Goal: Task Accomplishment & Management: Manage account settings

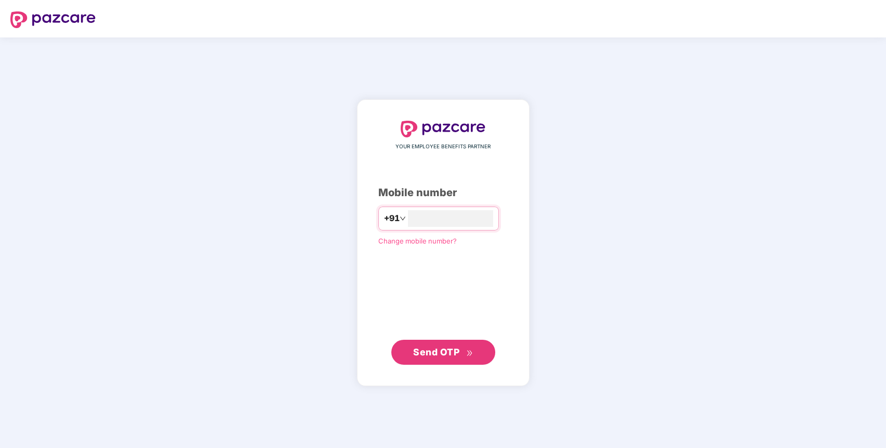
type input "**********"
click at [431, 357] on span "Send OTP" at bounding box center [436, 351] width 46 height 11
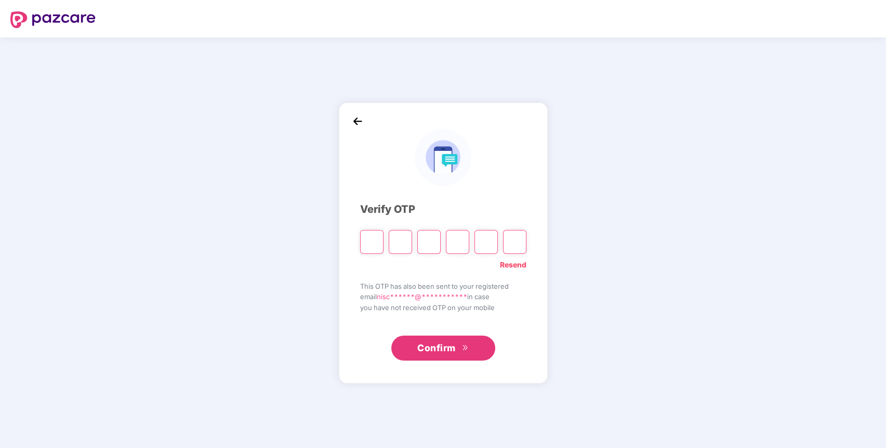
paste input "*"
type input "*"
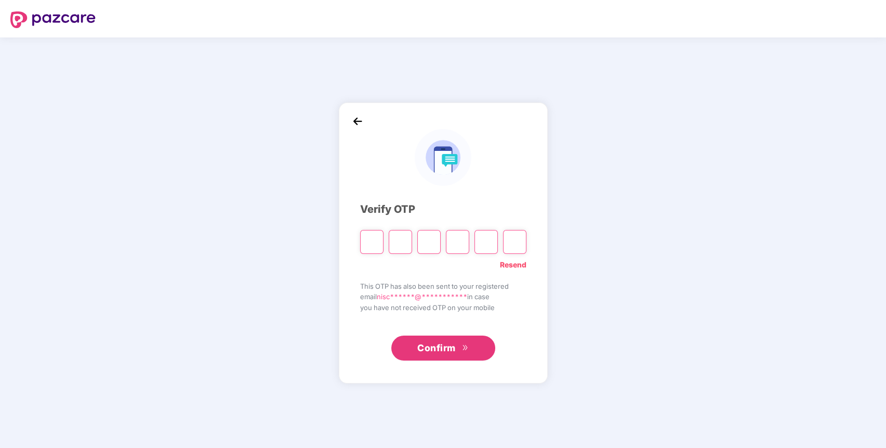
type input "*"
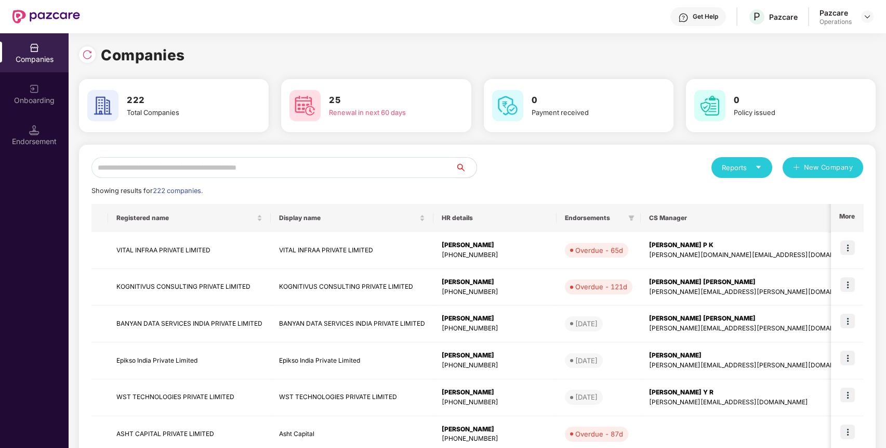
click at [39, 135] on div "Endorsement" at bounding box center [34, 134] width 69 height 39
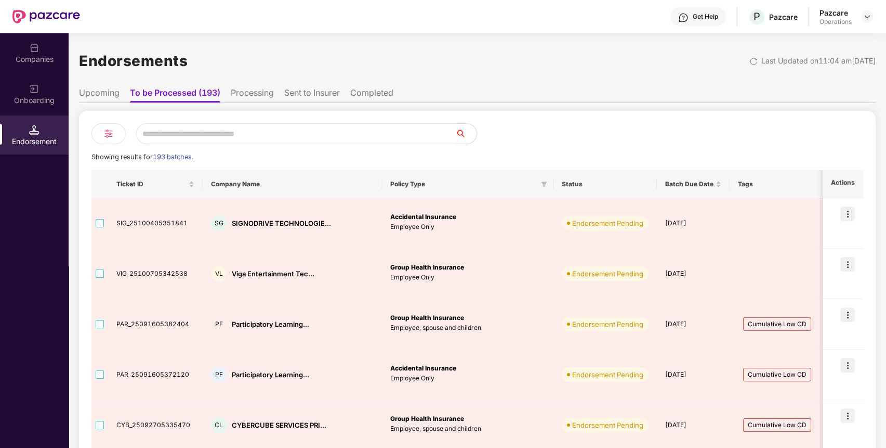
click at [49, 66] on div "Companies" at bounding box center [34, 52] width 69 height 39
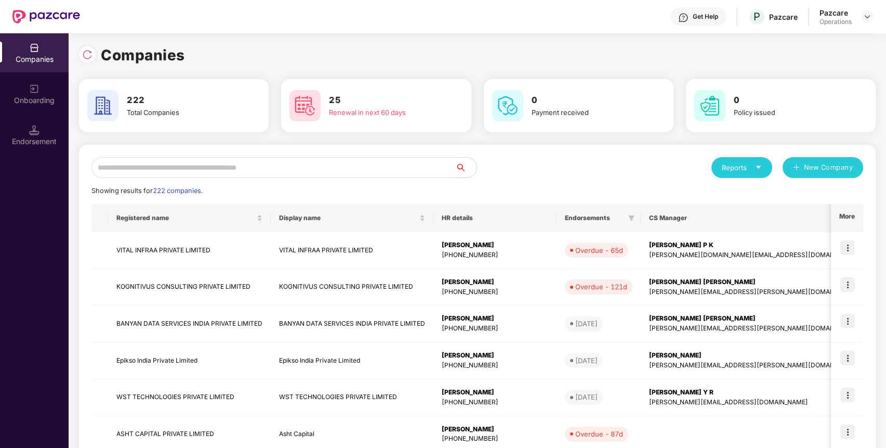
click at [188, 178] on div "Reports New Company Showing results for 222 companies. Registered name Display …" at bounding box center [478, 397] width 772 height 480
paste input "*******"
click at [184, 169] on input "*******" at bounding box center [274, 167] width 364 height 21
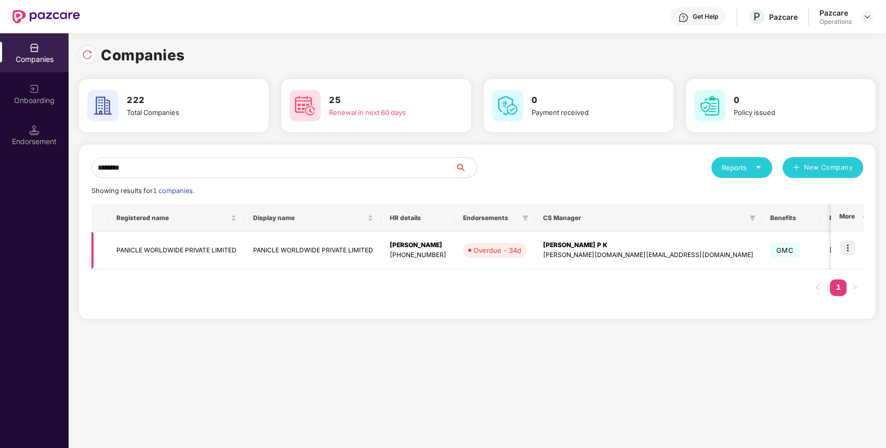
type input "*******"
click at [847, 245] on img at bounding box center [848, 247] width 15 height 15
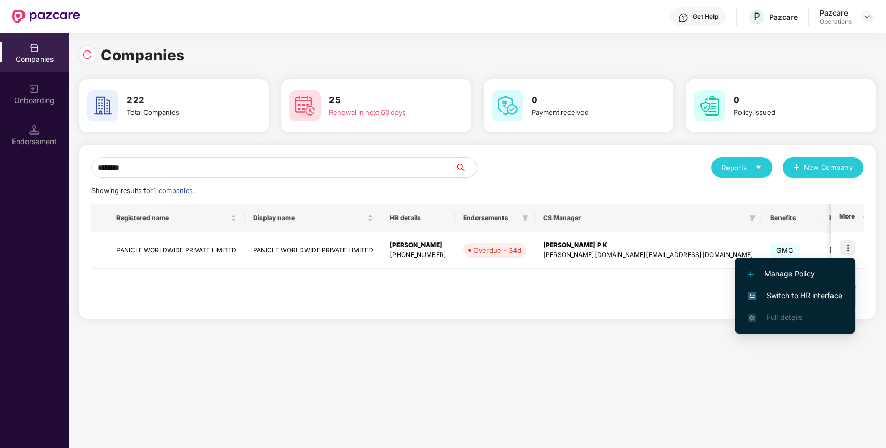
click at [806, 295] on span "Switch to HR interface" at bounding box center [795, 295] width 95 height 11
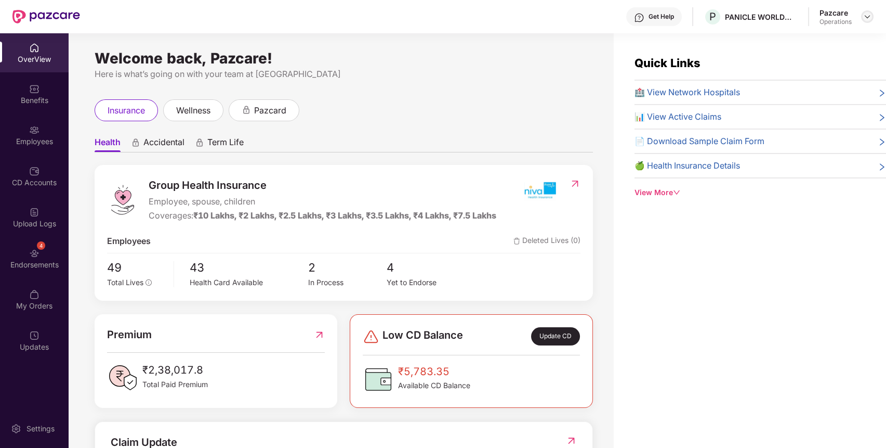
click at [864, 14] on img at bounding box center [868, 16] width 8 height 8
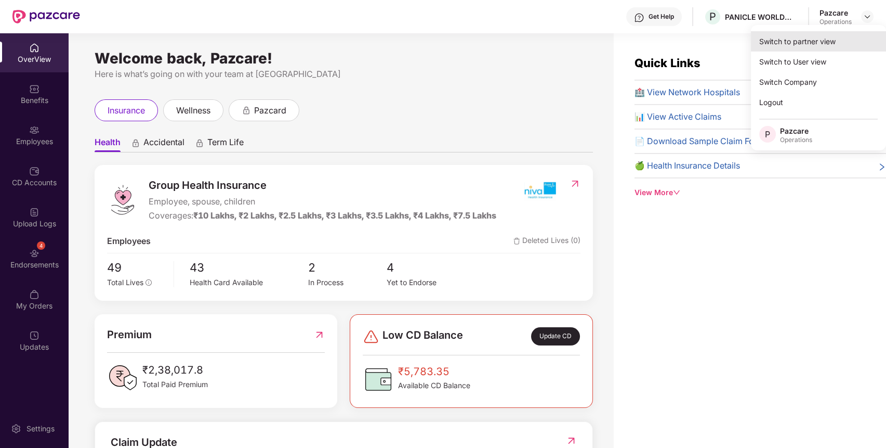
click at [778, 37] on div "Switch to partner view" at bounding box center [818, 41] width 135 height 20
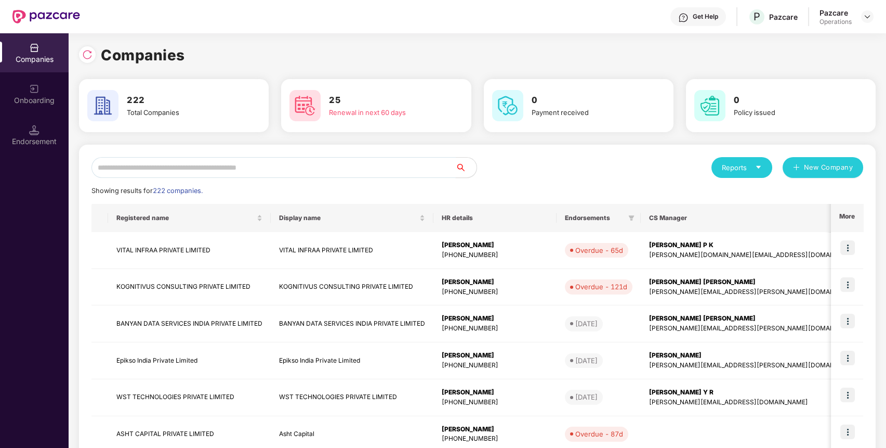
click at [142, 165] on input "text" at bounding box center [274, 167] width 364 height 21
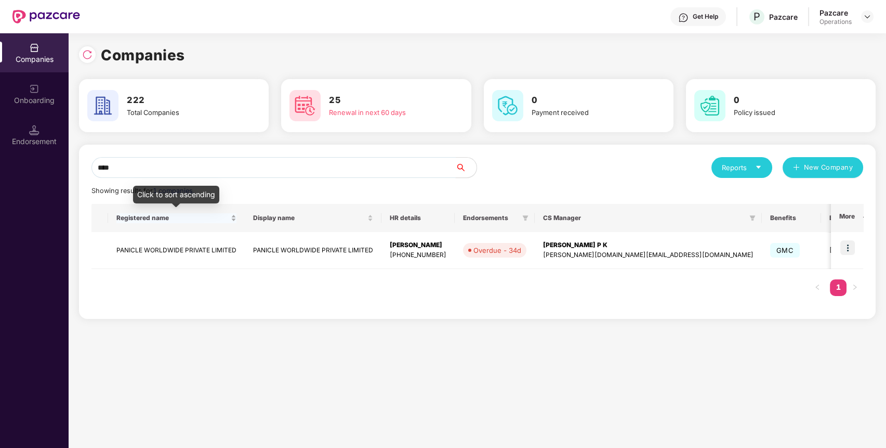
type input "****"
click at [179, 241] on td "PANICLE WORLDWIDE PRIVATE LIMITED" at bounding box center [176, 250] width 137 height 37
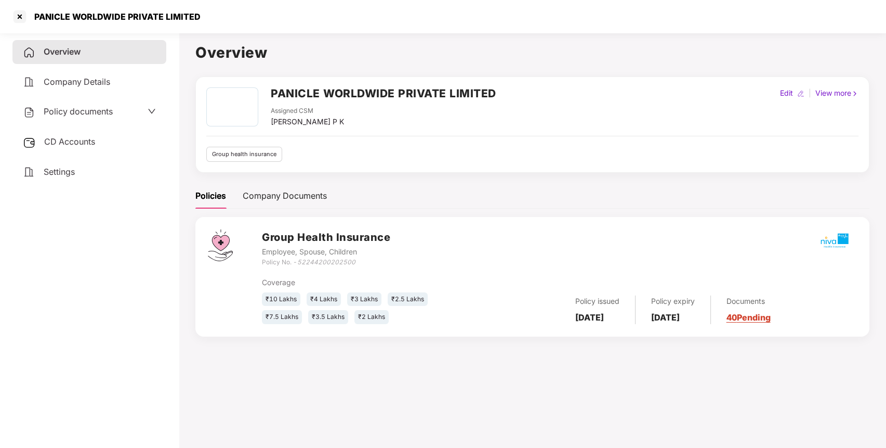
click at [84, 110] on span "Policy documents" at bounding box center [78, 111] width 69 height 10
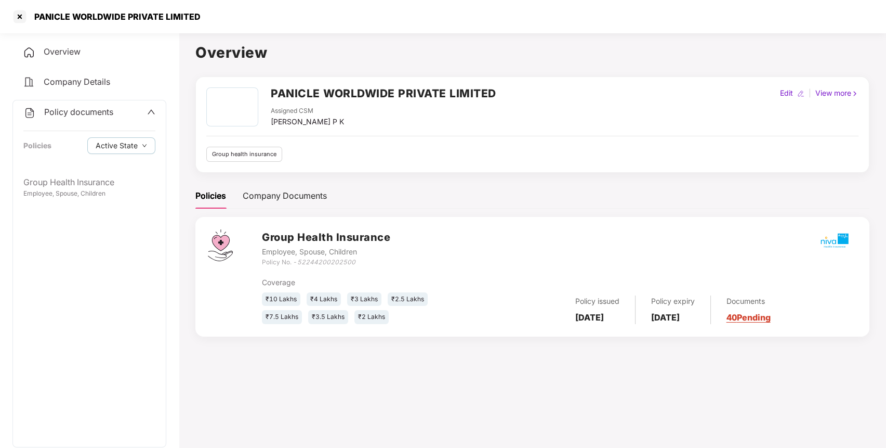
click at [59, 168] on div "Policy documents Policies Active State" at bounding box center [89, 135] width 153 height 70
click at [55, 176] on div "Group Health Insurance" at bounding box center [89, 182] width 132 height 13
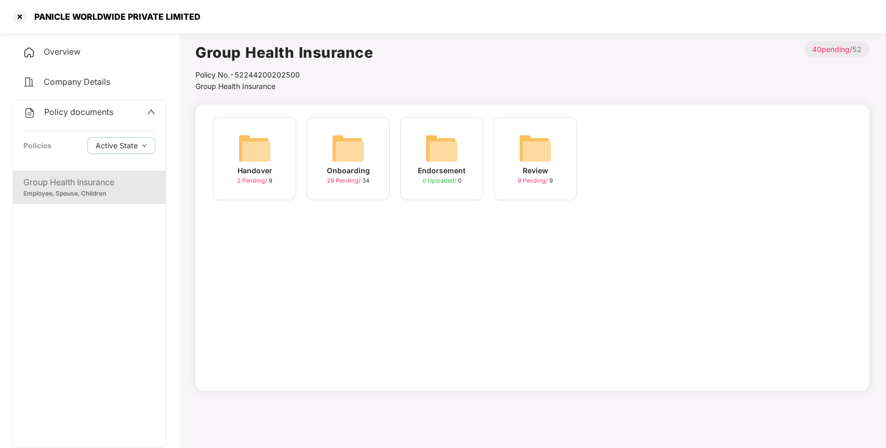
click at [353, 149] on img at bounding box center [348, 148] width 33 height 33
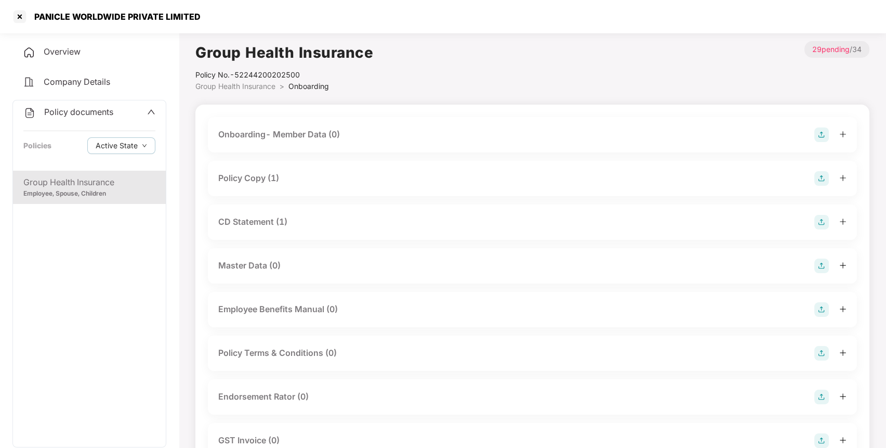
click at [287, 180] on div "Policy Copy (1)" at bounding box center [532, 178] width 629 height 15
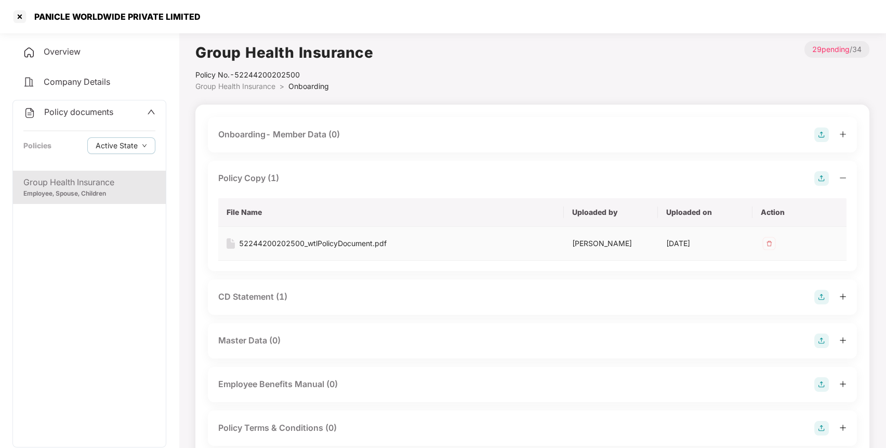
click at [293, 235] on td "52244200202500_wtlPolicyDocument.pdf" at bounding box center [391, 244] width 346 height 34
click at [300, 239] on div "52244200202500_wtlPolicyDocument.pdf" at bounding box center [313, 243] width 148 height 11
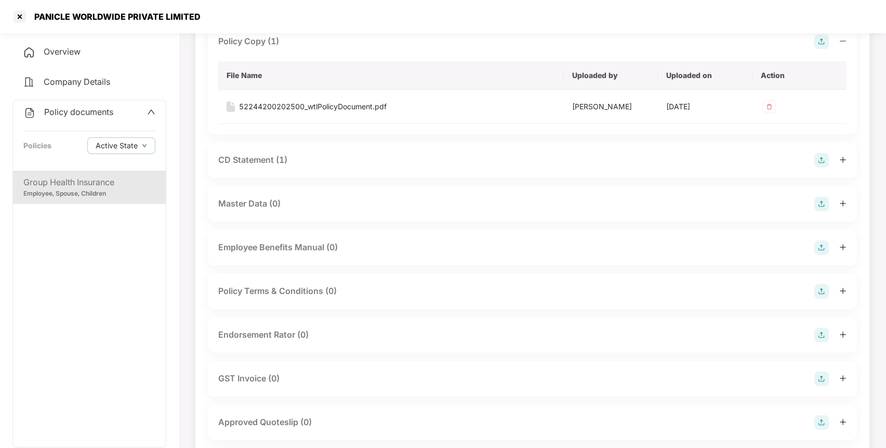
scroll to position [137, 0]
click at [294, 161] on div "CD Statement (1)" at bounding box center [532, 159] width 629 height 15
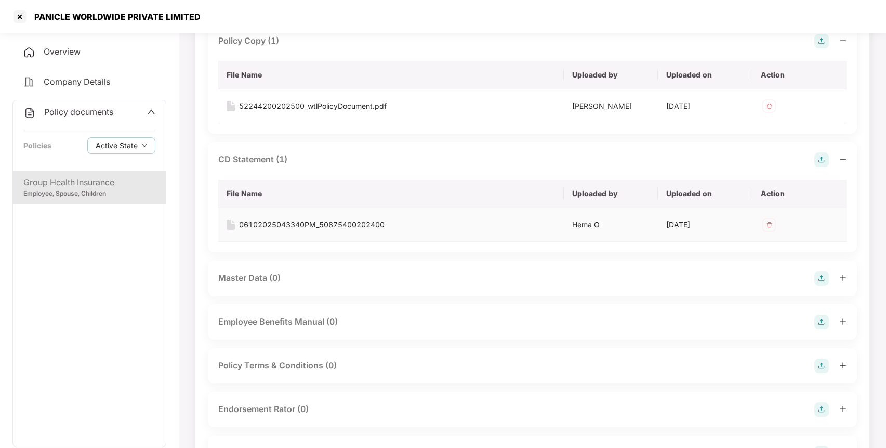
click at [270, 221] on div "06102025043340PM_50875400202400" at bounding box center [312, 224] width 146 height 11
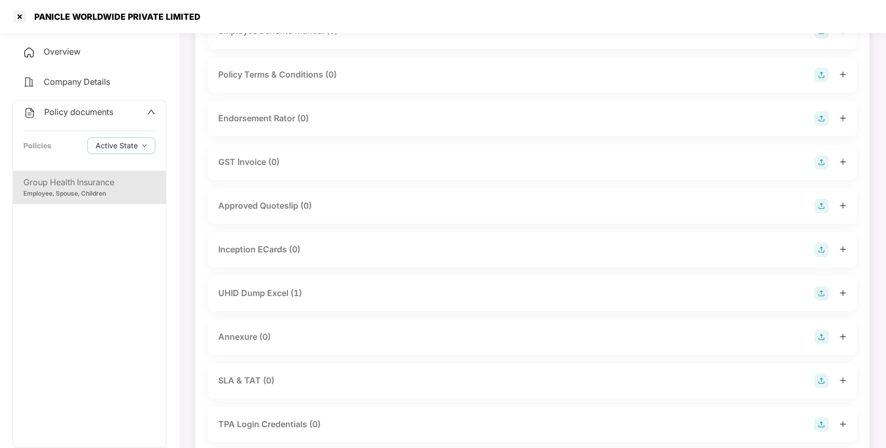
scroll to position [430, 0]
click at [271, 286] on div "UHID Dump Excel (1)" at bounding box center [260, 290] width 84 height 13
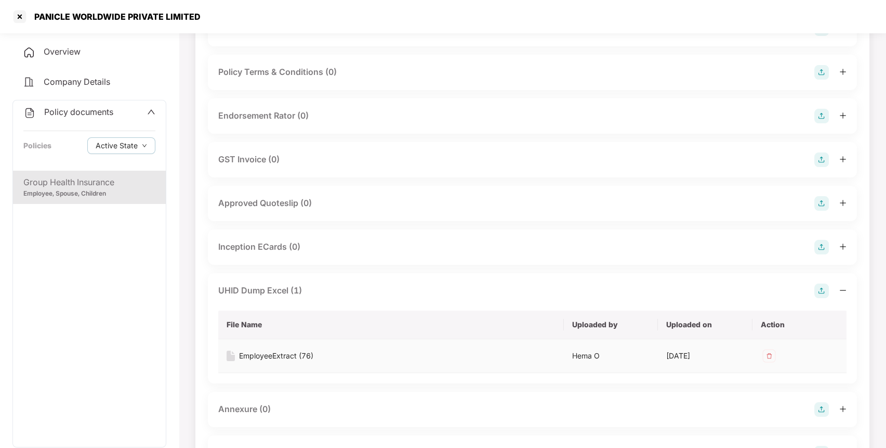
click at [278, 351] on div "EmployeeExtract (76)" at bounding box center [276, 355] width 74 height 11
click at [21, 19] on div at bounding box center [19, 16] width 17 height 17
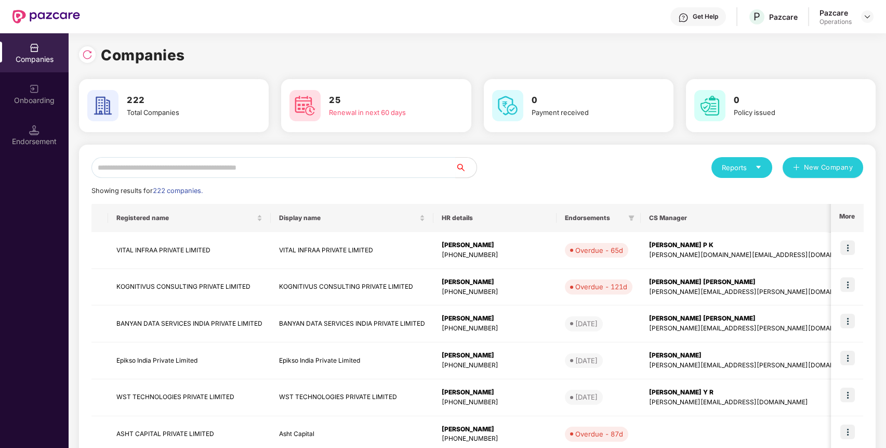
scroll to position [0, 0]
click at [241, 159] on input "*" at bounding box center [274, 167] width 364 height 21
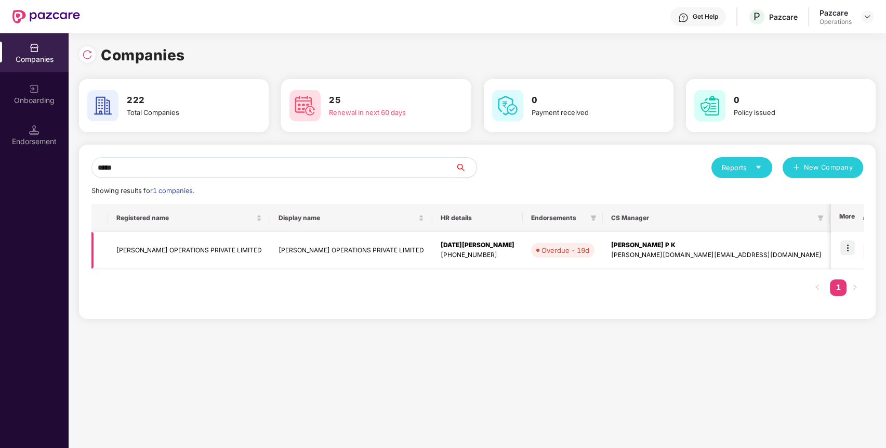
type input "*****"
click at [167, 250] on td "[PERSON_NAME] OPERATIONS PRIVATE LIMITED" at bounding box center [189, 250] width 162 height 37
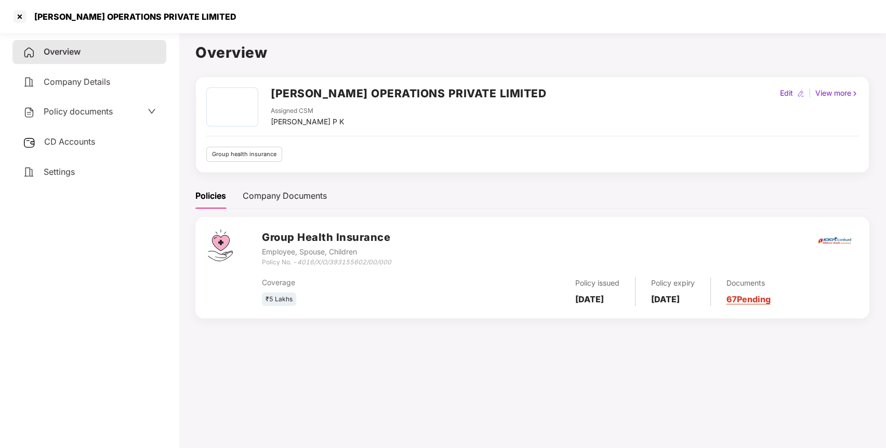
click at [85, 136] on span "CD Accounts" at bounding box center [69, 141] width 51 height 10
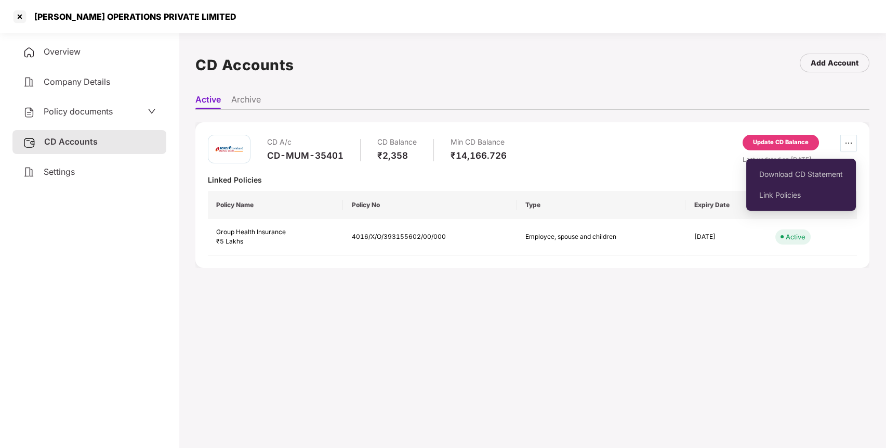
click at [849, 139] on icon "ellipsis" at bounding box center [849, 143] width 8 height 8
click at [845, 143] on icon "ellipsis" at bounding box center [849, 143] width 8 height 8
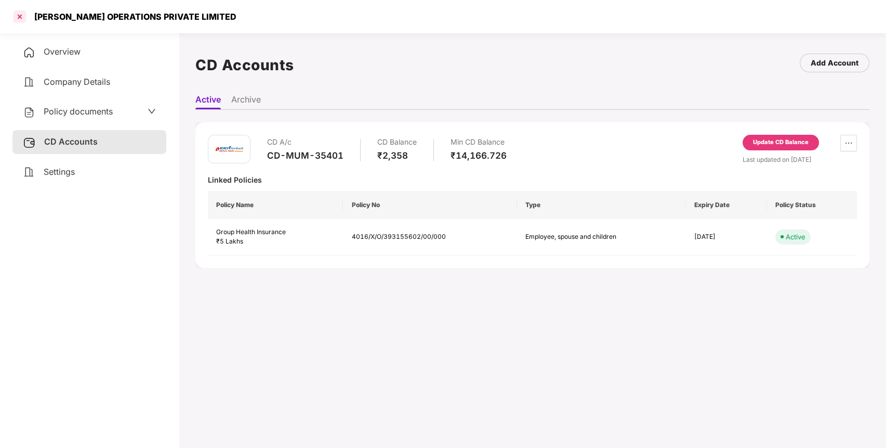
click at [14, 15] on div at bounding box center [19, 16] width 17 height 17
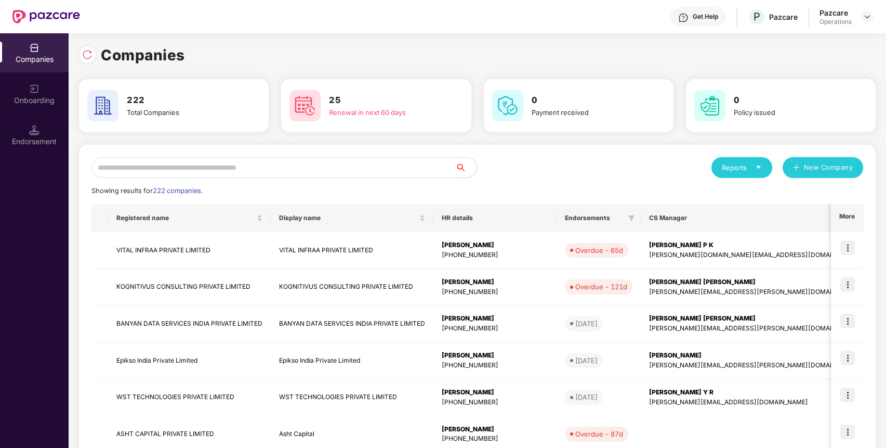
click at [222, 160] on input "text" at bounding box center [274, 167] width 364 height 21
type input "*"
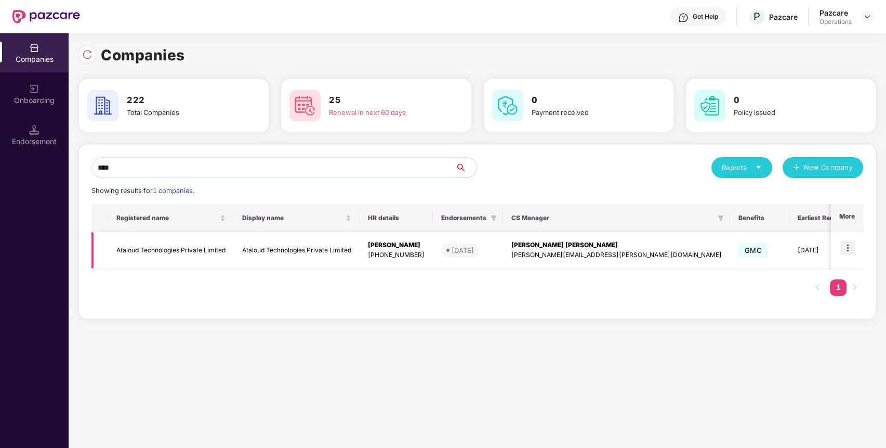
type input "****"
click at [155, 242] on td "Ataloud Technologies Private Limited" at bounding box center [171, 250] width 126 height 37
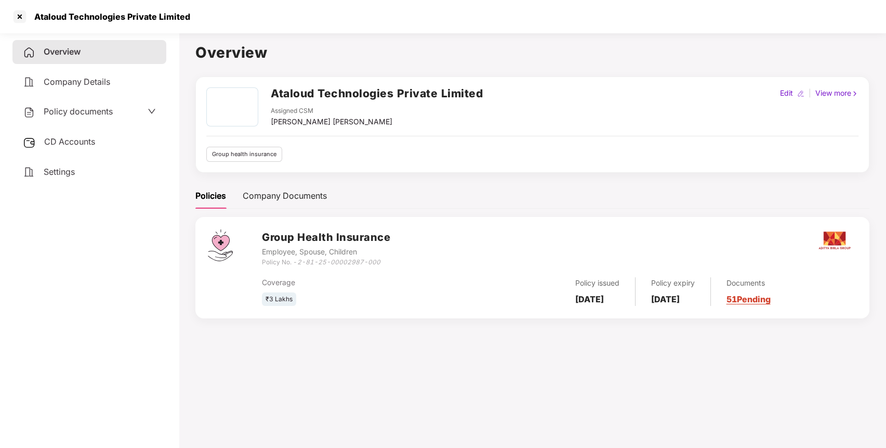
click at [290, 91] on h2 "Ataloud Technologies Private Limited" at bounding box center [377, 93] width 212 height 17
copy h2 "Ataloud Technologies Private Limited"
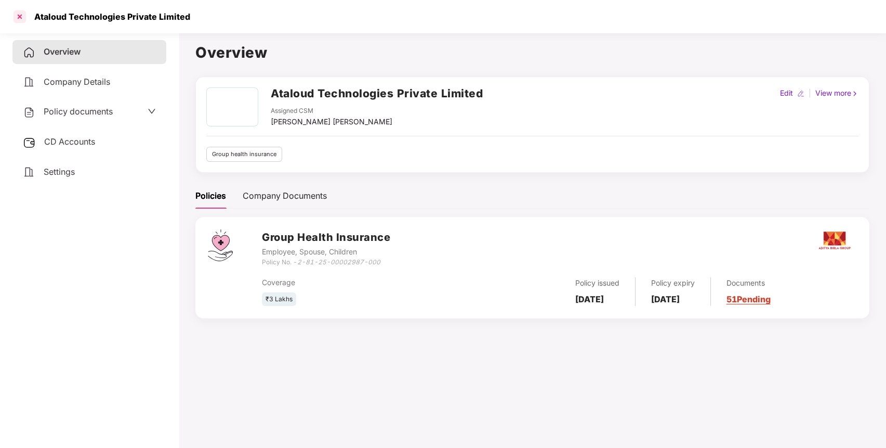
click at [21, 16] on div at bounding box center [19, 16] width 17 height 17
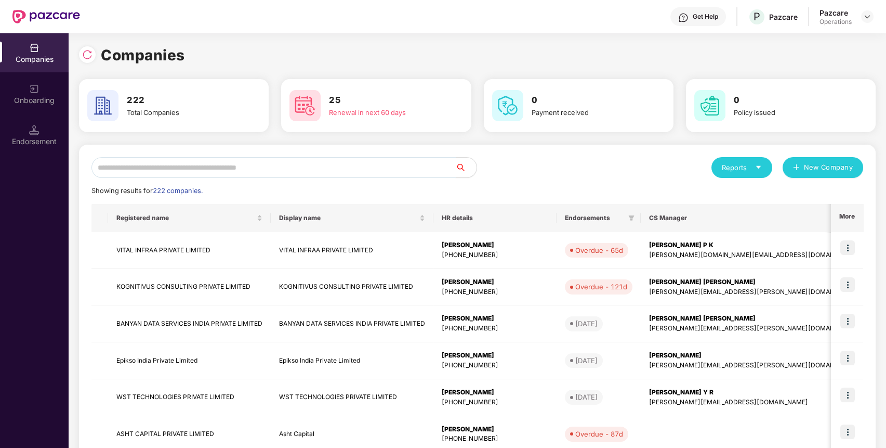
paste input "**********"
click at [203, 162] on input "**********" at bounding box center [274, 167] width 364 height 21
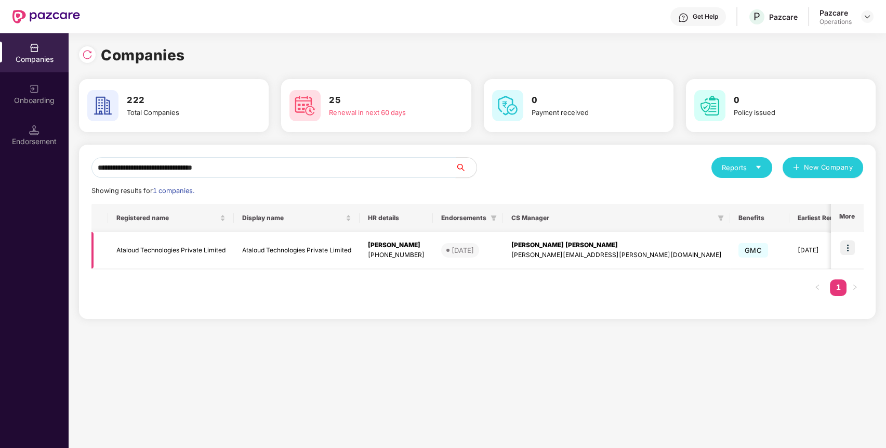
type input "**********"
click at [844, 244] on img at bounding box center [848, 247] width 15 height 15
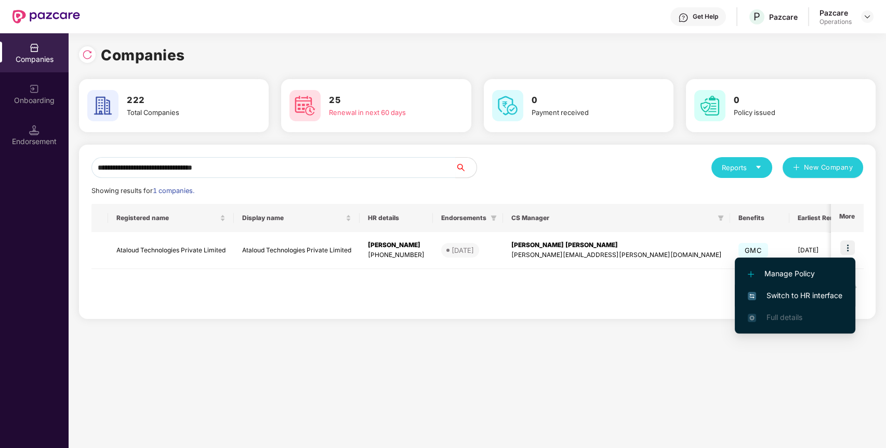
click at [778, 293] on span "Switch to HR interface" at bounding box center [795, 295] width 95 height 11
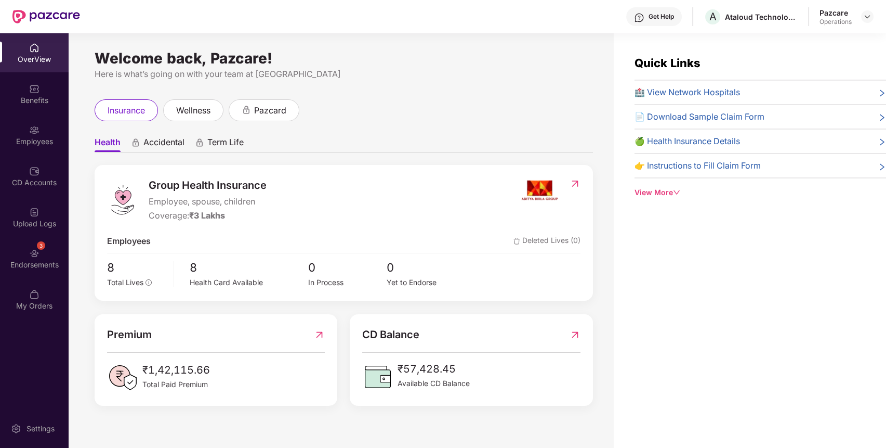
click at [48, 253] on div "3 Endorsements" at bounding box center [34, 258] width 69 height 39
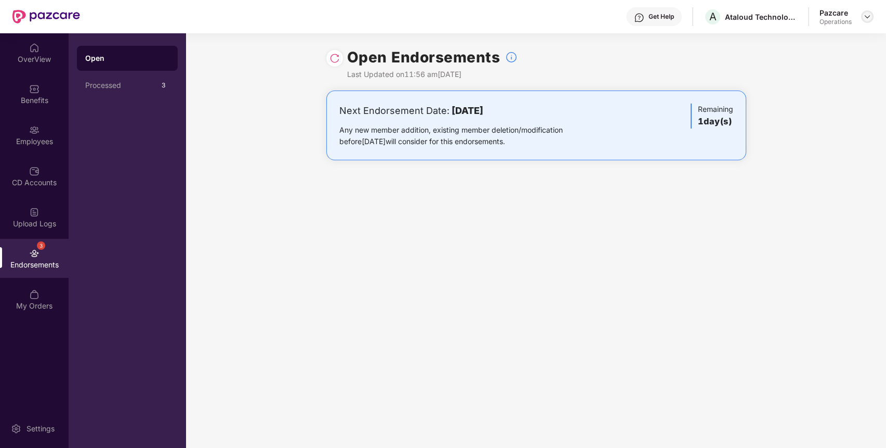
click at [868, 15] on img at bounding box center [868, 16] width 8 height 8
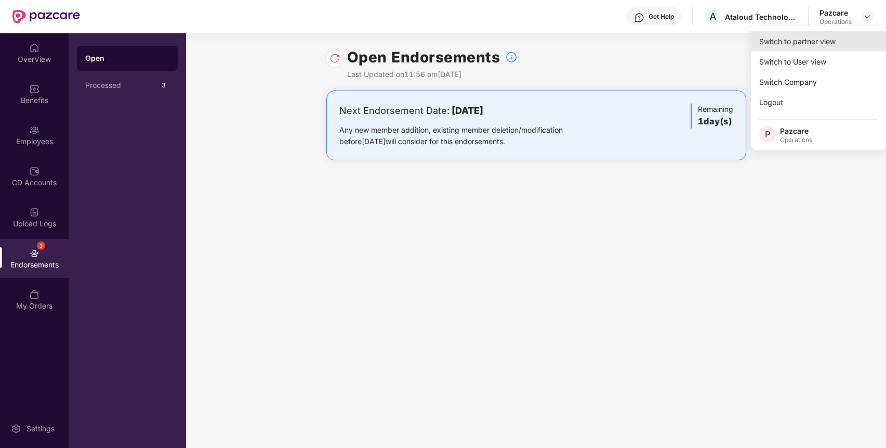
click at [797, 42] on div "Switch to partner view" at bounding box center [818, 41] width 135 height 20
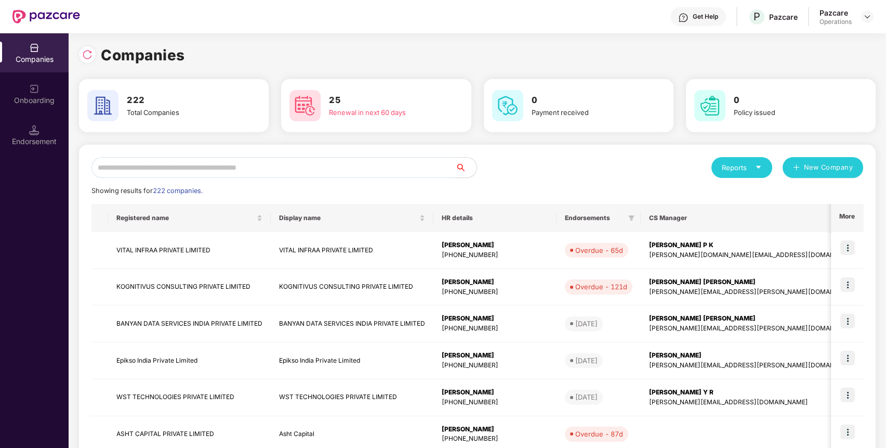
click at [438, 162] on input "text" at bounding box center [274, 167] width 364 height 21
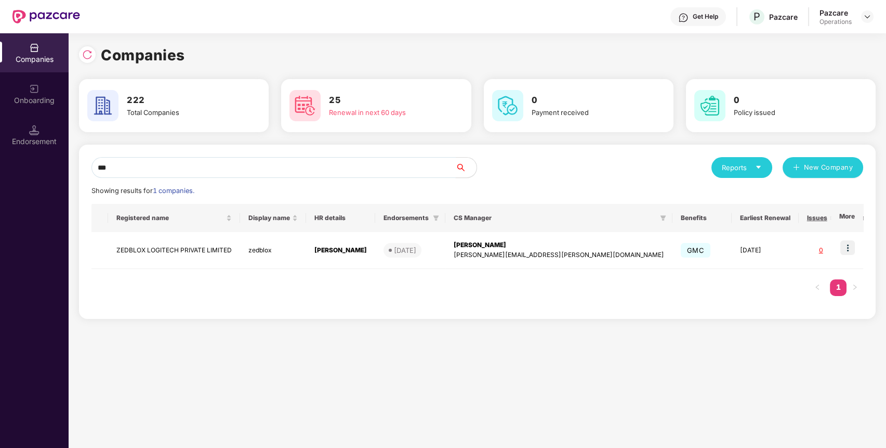
type input "***"
click at [171, 256] on td "ZEDBLOX LOGITECH PRIVATE LIMITED" at bounding box center [174, 250] width 132 height 37
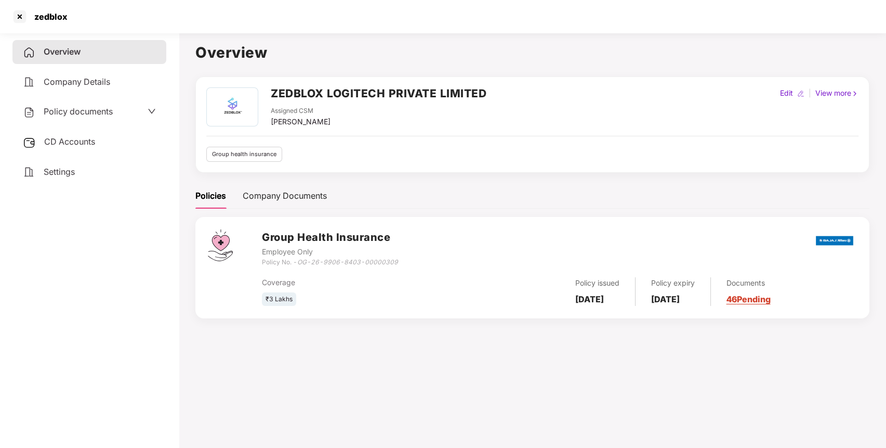
click at [334, 91] on h2 "ZEDBLOX LOGITECH PRIVATE LIMITED" at bounding box center [379, 93] width 216 height 17
copy h2 "ZEDBLOX LOGITECH PRIVATE LIMITED"
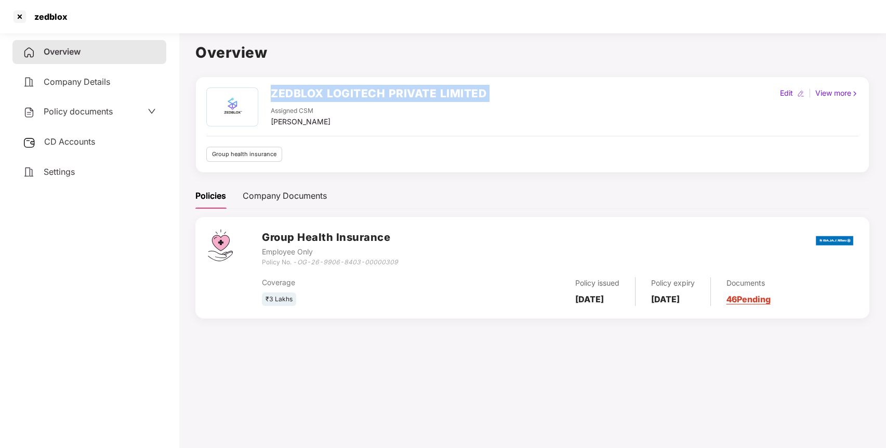
copy h2 "ZEDBLOX LOGITECH PRIVATE LIMITED"
click at [17, 15] on div at bounding box center [19, 16] width 17 height 17
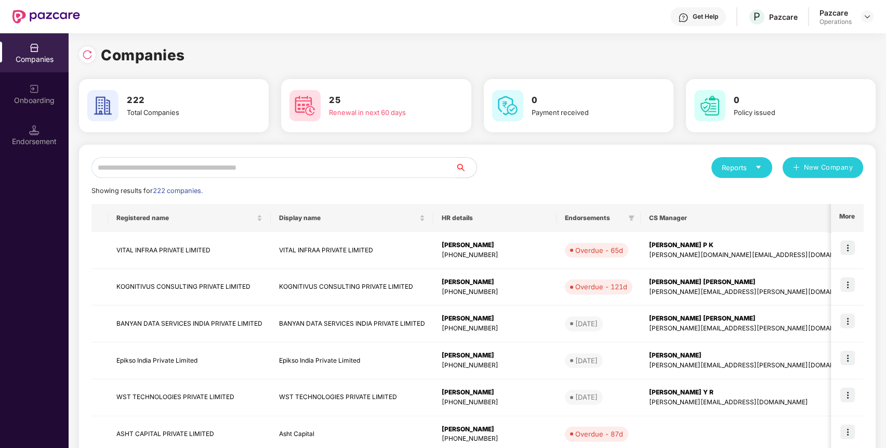
click at [200, 168] on input "text" at bounding box center [274, 167] width 364 height 21
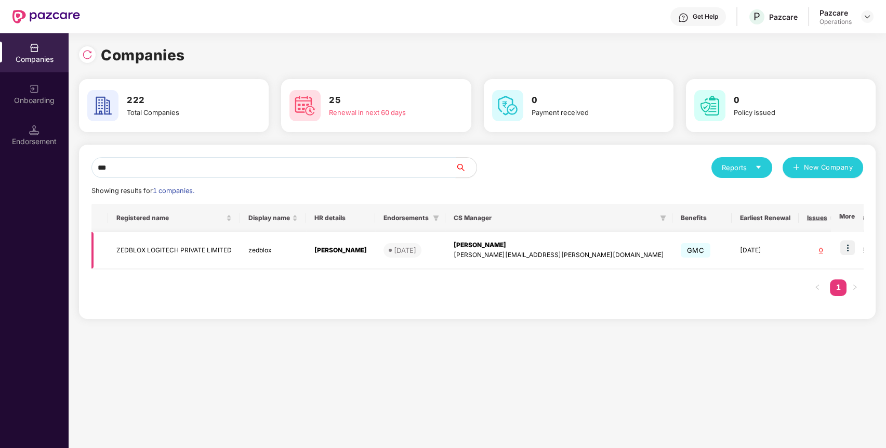
type input "***"
click at [852, 239] on td at bounding box center [847, 250] width 32 height 37
click at [854, 241] on img at bounding box center [848, 247] width 15 height 15
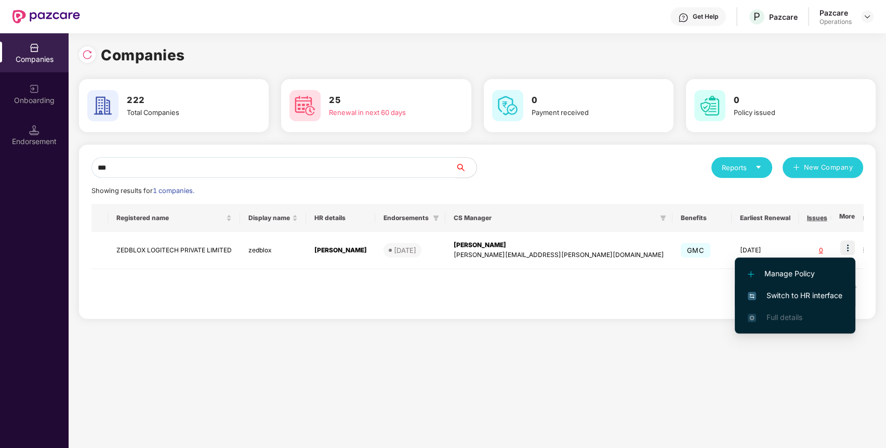
click at [792, 293] on span "Switch to HR interface" at bounding box center [795, 295] width 95 height 11
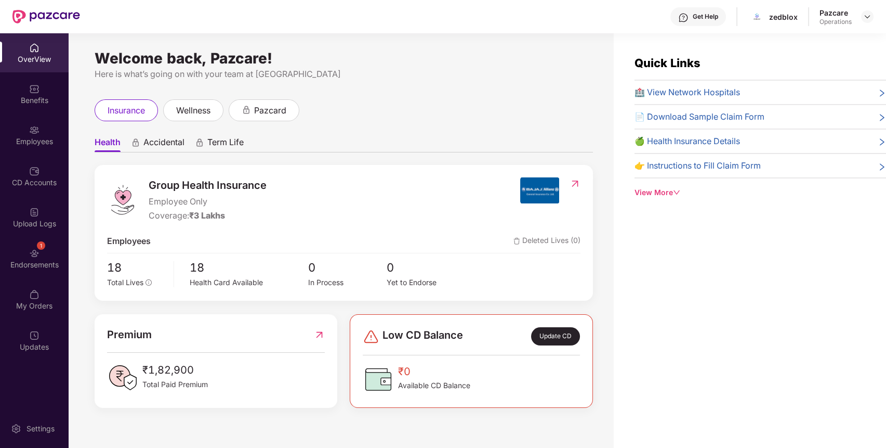
click at [28, 249] on div "1 Endorsements" at bounding box center [34, 258] width 69 height 39
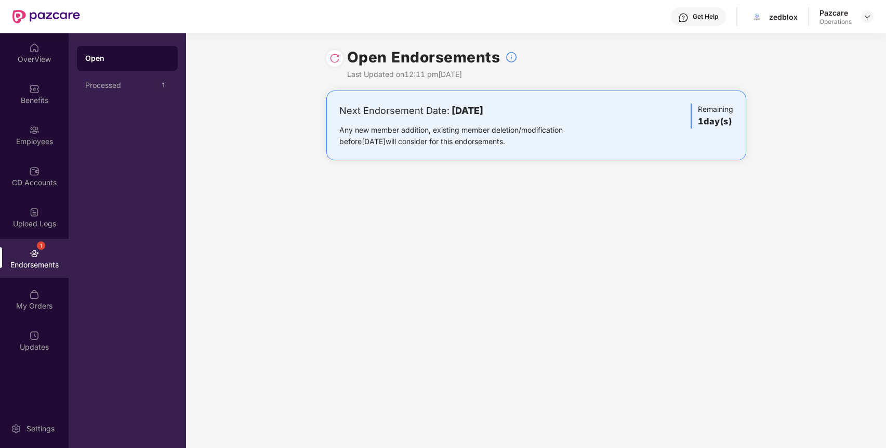
click at [338, 59] on img at bounding box center [335, 58] width 10 height 10
